Goal: Ask a question

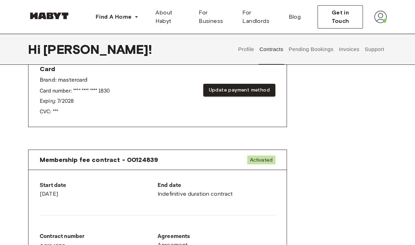
scroll to position [265, 0]
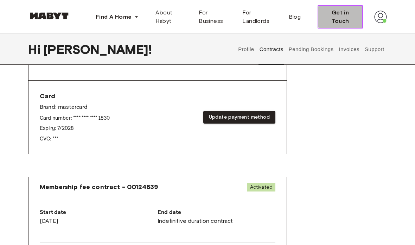
click at [348, 16] on span "Get in Touch" at bounding box center [340, 16] width 33 height 17
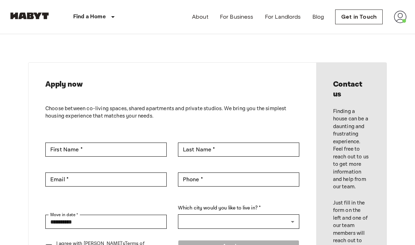
scroll to position [6, 0]
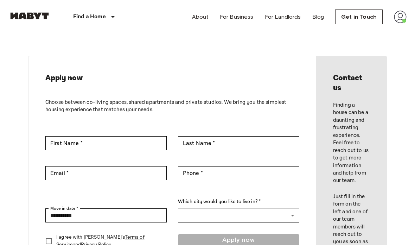
click at [395, 14] on img at bounding box center [400, 17] width 13 height 13
click at [385, 30] on li "Profile" at bounding box center [374, 29] width 70 height 13
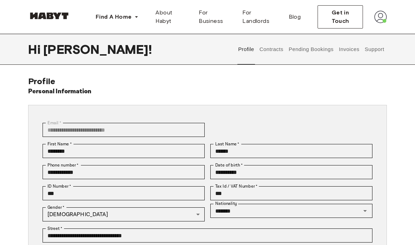
click at [379, 48] on button "Support" at bounding box center [374, 49] width 21 height 31
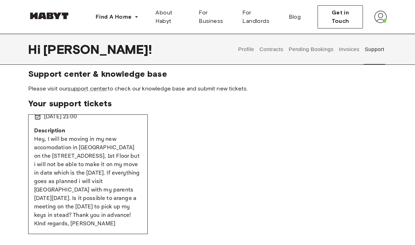
scroll to position [0, 0]
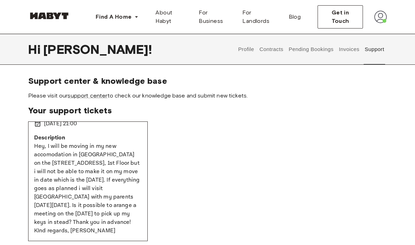
click at [37, 108] on span "Your support tickets" at bounding box center [207, 110] width 359 height 11
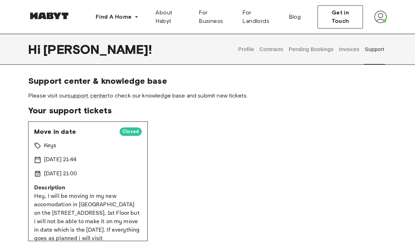
scroll to position [0, 0]
click at [43, 132] on span "Move in date" at bounding box center [74, 131] width 80 height 8
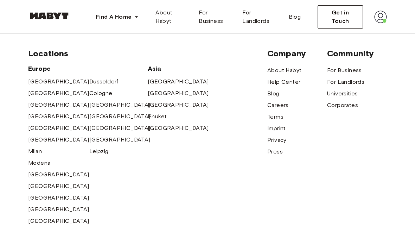
scroll to position [216, 0]
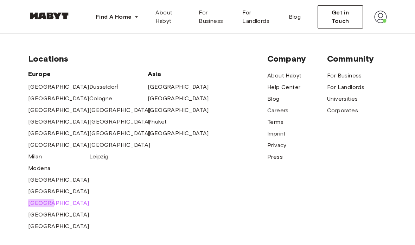
click at [41, 203] on span "[GEOGRAPHIC_DATA]" at bounding box center [58, 203] width 61 height 8
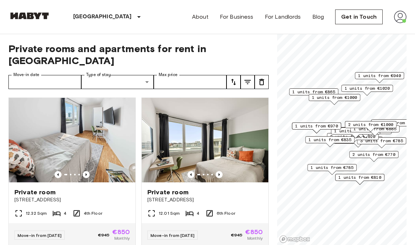
click at [364, 17] on link "Get in Touch" at bounding box center [358, 16] width 47 height 15
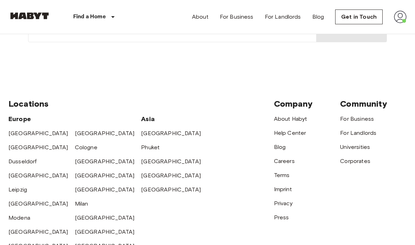
scroll to position [248, 0]
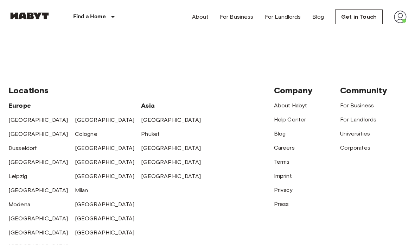
click at [293, 116] on link "Help Center" at bounding box center [290, 119] width 32 height 7
